Goal: Task Accomplishment & Management: Use online tool/utility

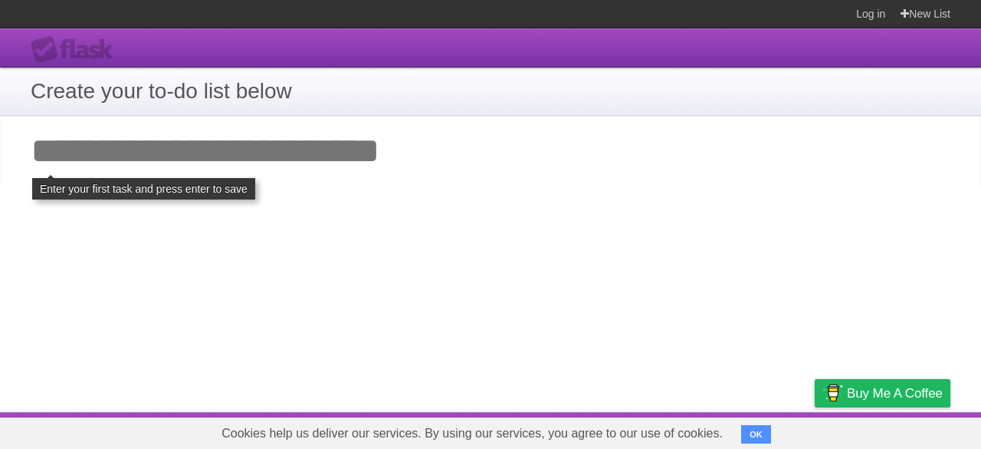
click at [334, 148] on input "Add your first task" at bounding box center [490, 151] width 981 height 71
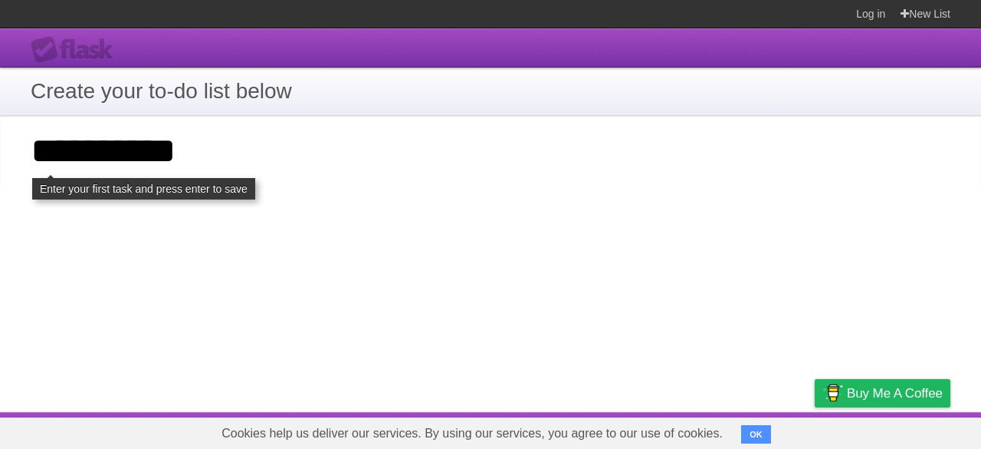
type input "**********"
click input "**********" at bounding box center [0, 0] width 0 height 0
